Goal: Task Accomplishment & Management: Complete application form

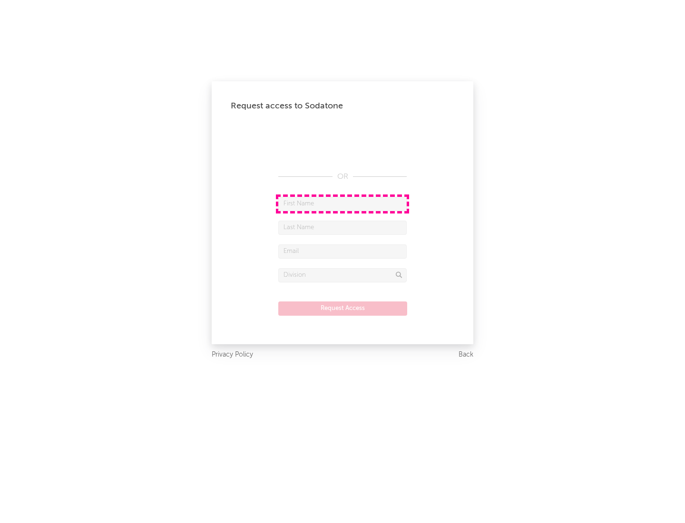
click at [342, 203] on input "text" at bounding box center [342, 204] width 128 height 14
type input "[PERSON_NAME]"
click at [342, 227] on input "text" at bounding box center [342, 228] width 128 height 14
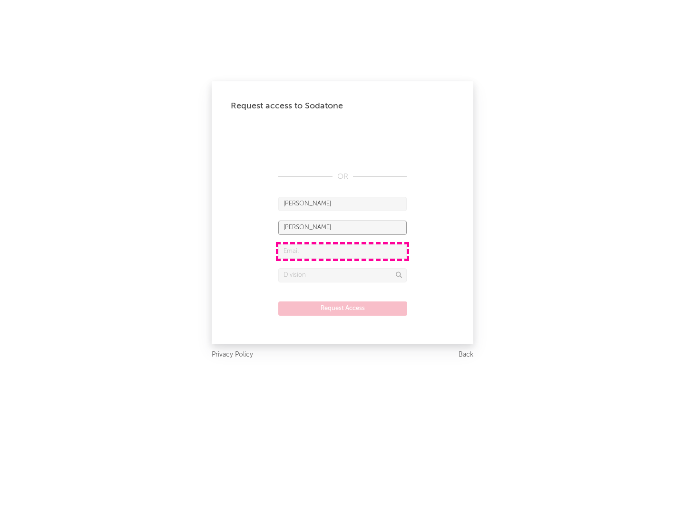
type input "[PERSON_NAME]"
click at [342, 251] on input "text" at bounding box center [342, 251] width 128 height 14
type input "[EMAIL_ADDRESS][DOMAIN_NAME]"
click at [342, 275] on input "text" at bounding box center [342, 275] width 128 height 14
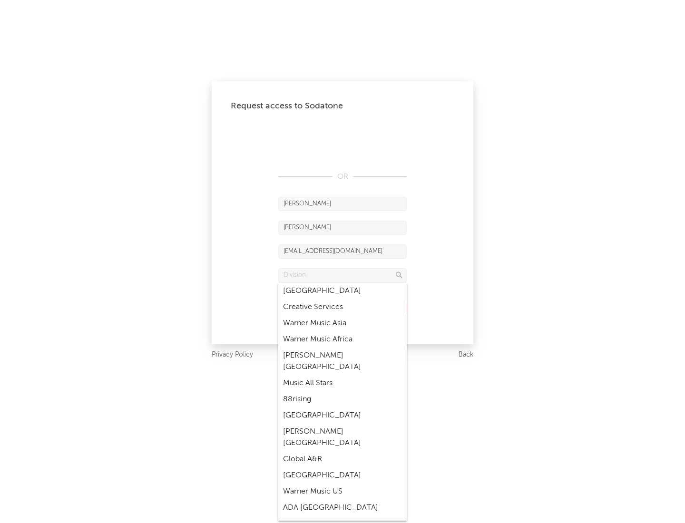
click at [342, 375] on div "Music All Stars" at bounding box center [342, 383] width 128 height 16
type input "Music All Stars"
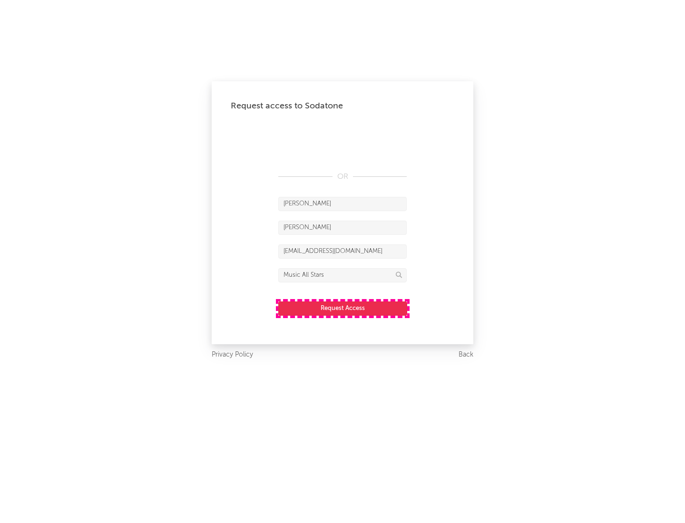
click at [342, 308] on button "Request Access" at bounding box center [342, 308] width 129 height 14
